Goal: Task Accomplishment & Management: Manage account settings

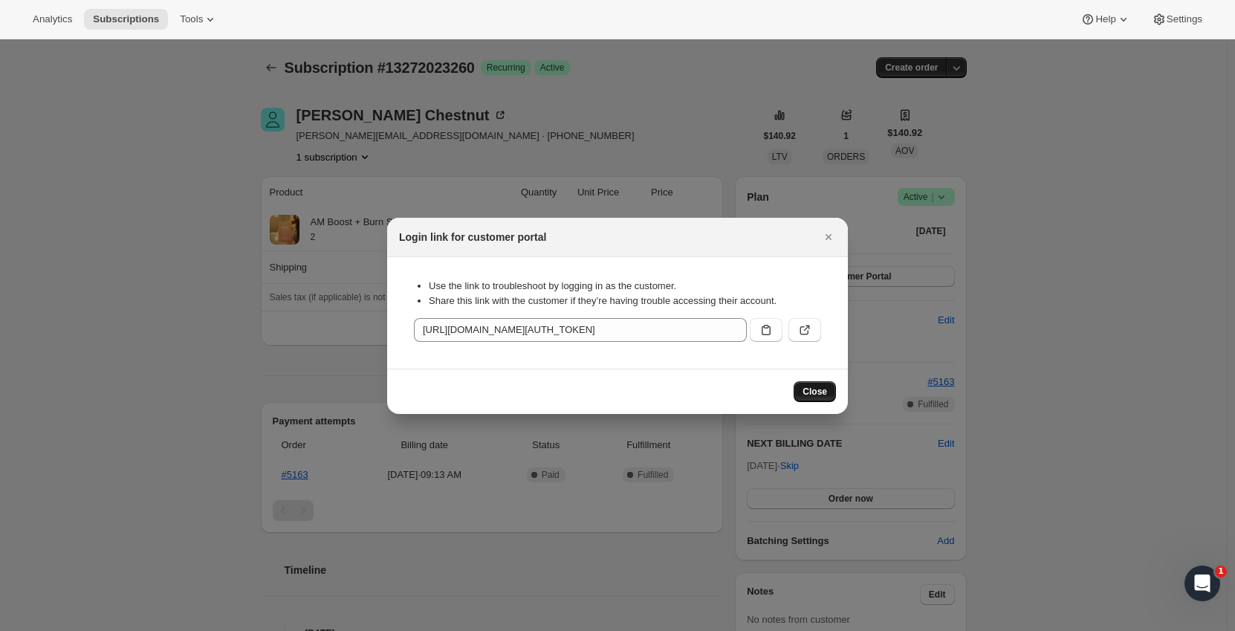
click at [816, 399] on button "Close" at bounding box center [815, 391] width 42 height 21
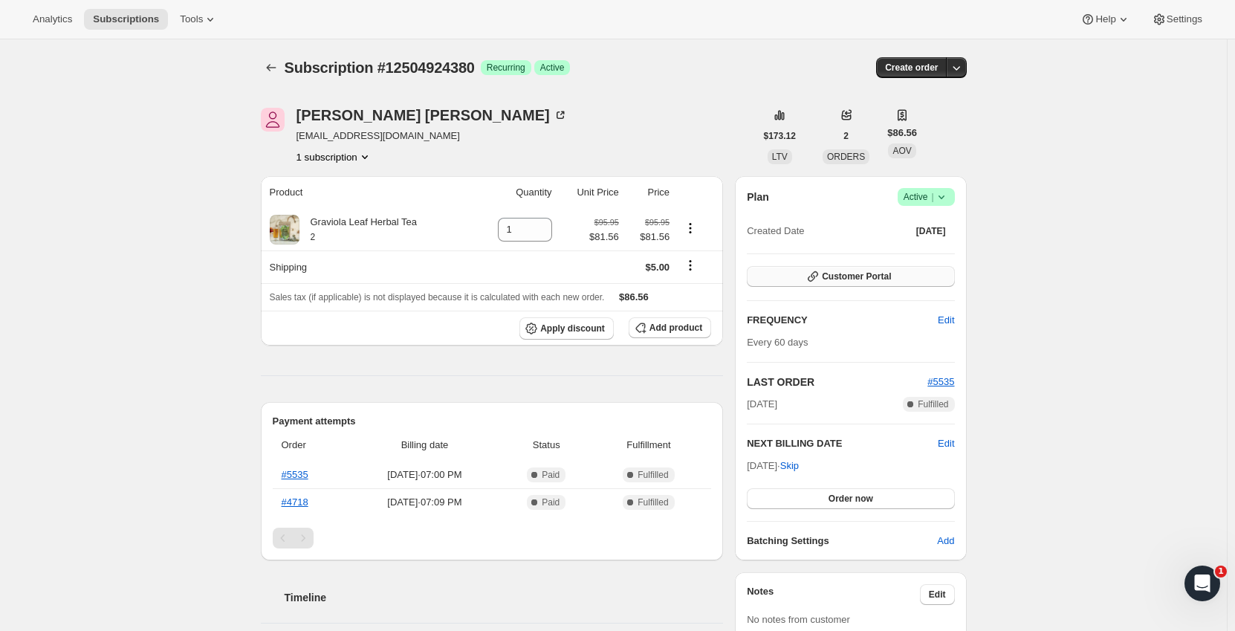
click at [886, 281] on span "Customer Portal" at bounding box center [856, 277] width 69 height 12
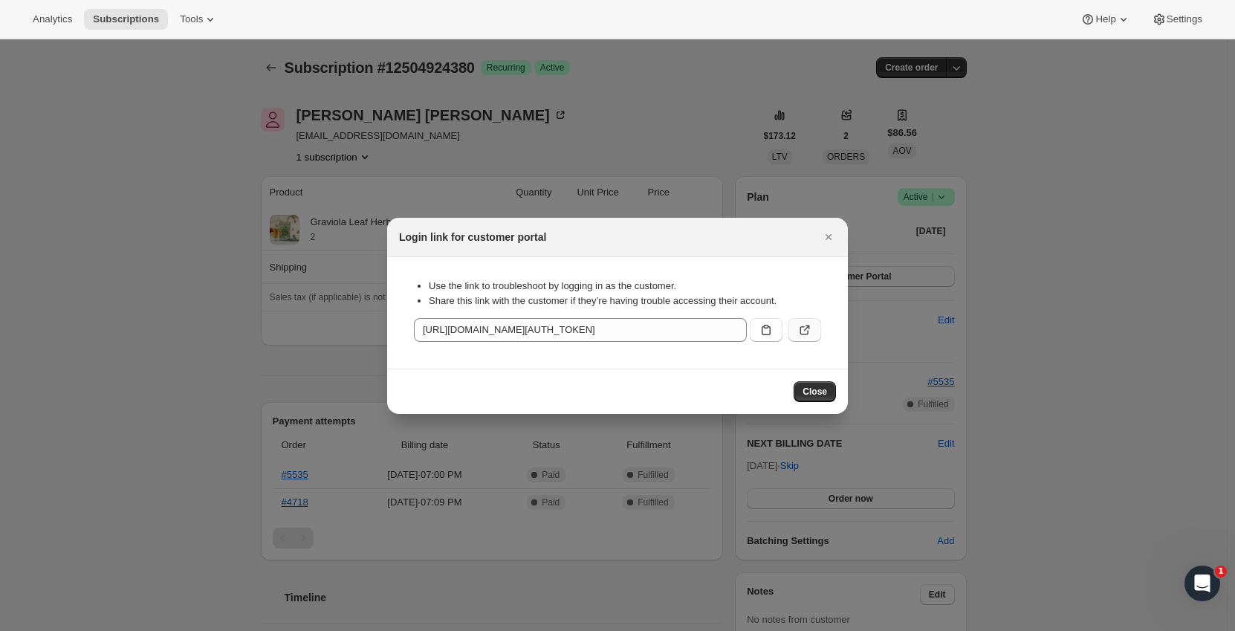
click at [811, 328] on icon ":rc0:" at bounding box center [804, 330] width 15 height 15
